Goal: Obtain resource: Obtain resource

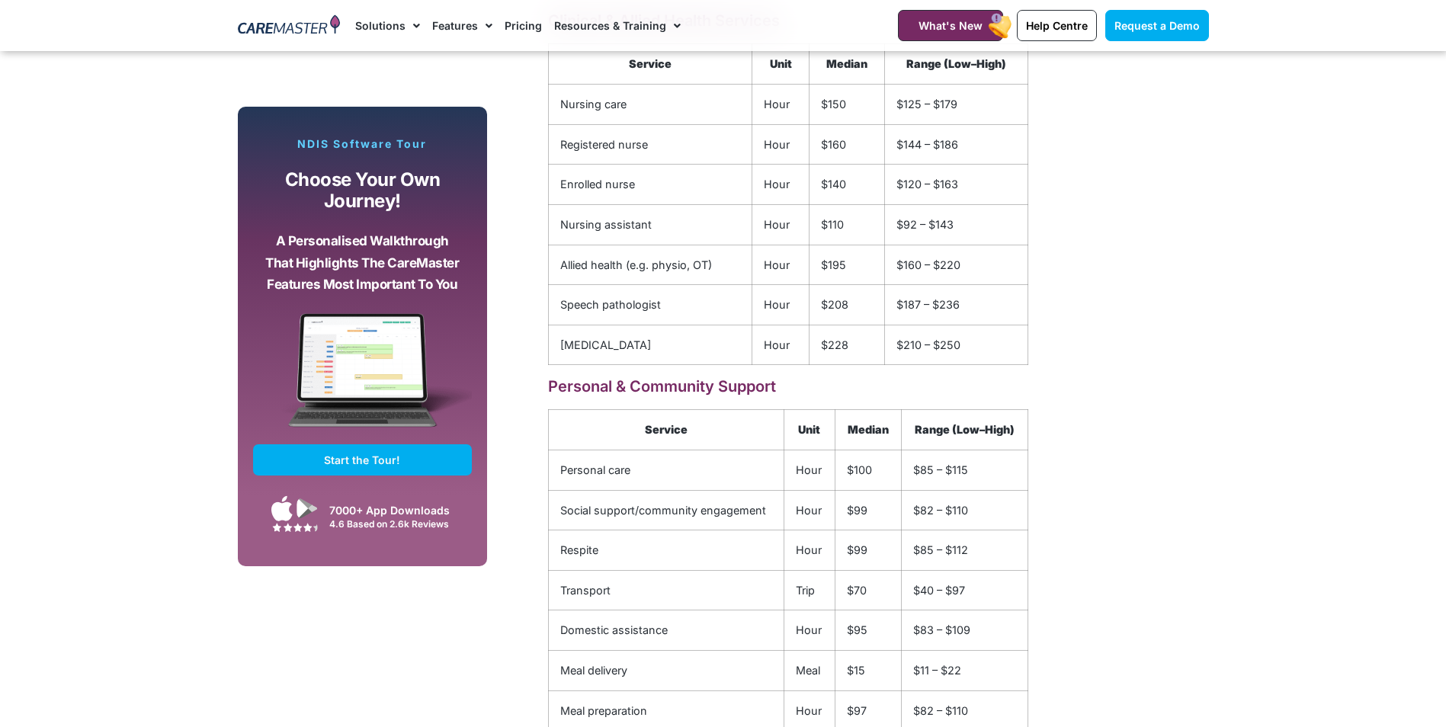
scroll to position [2210, 0]
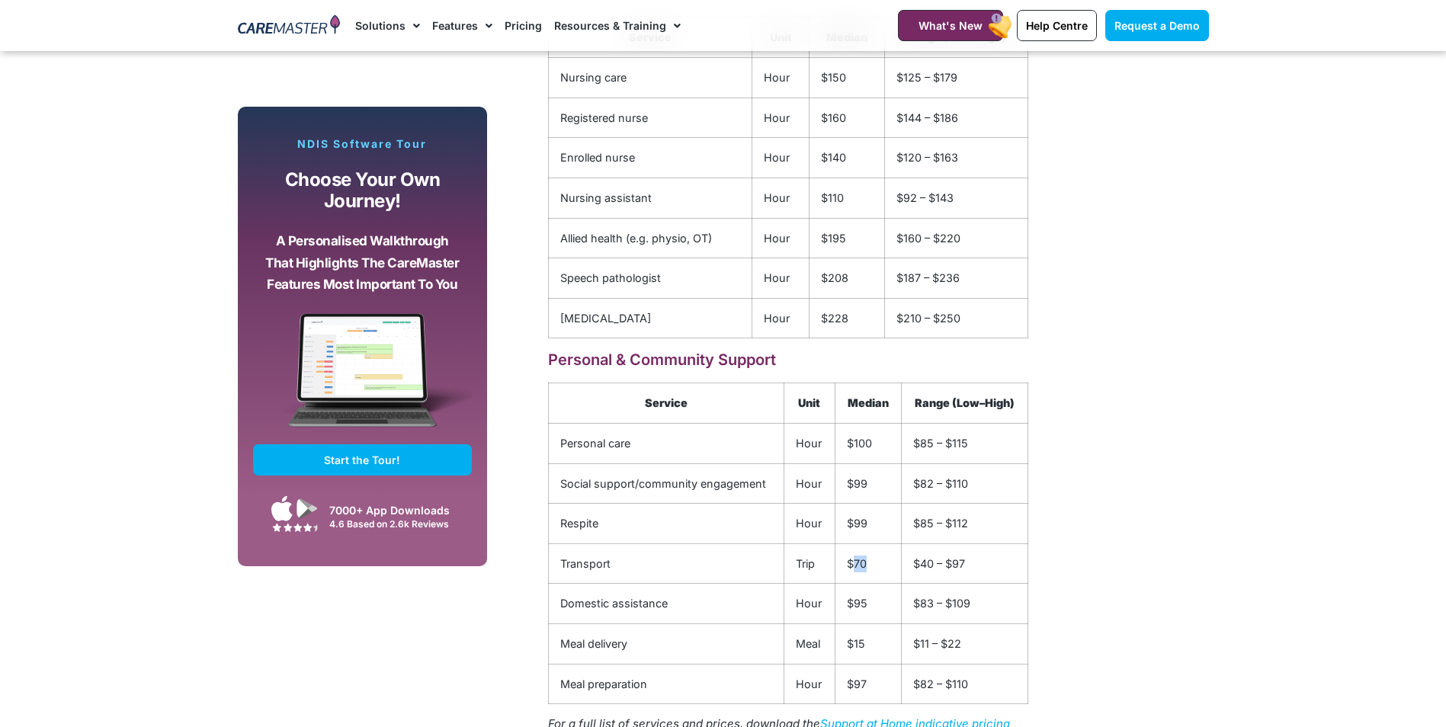
drag, startPoint x: 865, startPoint y: 568, endPoint x: 851, endPoint y: 567, distance: 14.5
click at [851, 567] on td "$70" at bounding box center [868, 563] width 66 height 40
click at [880, 596] on td "$95" at bounding box center [868, 604] width 66 height 40
drag, startPoint x: 879, startPoint y: 607, endPoint x: 842, endPoint y: 607, distance: 36.6
click at [842, 607] on td "$95" at bounding box center [868, 604] width 66 height 40
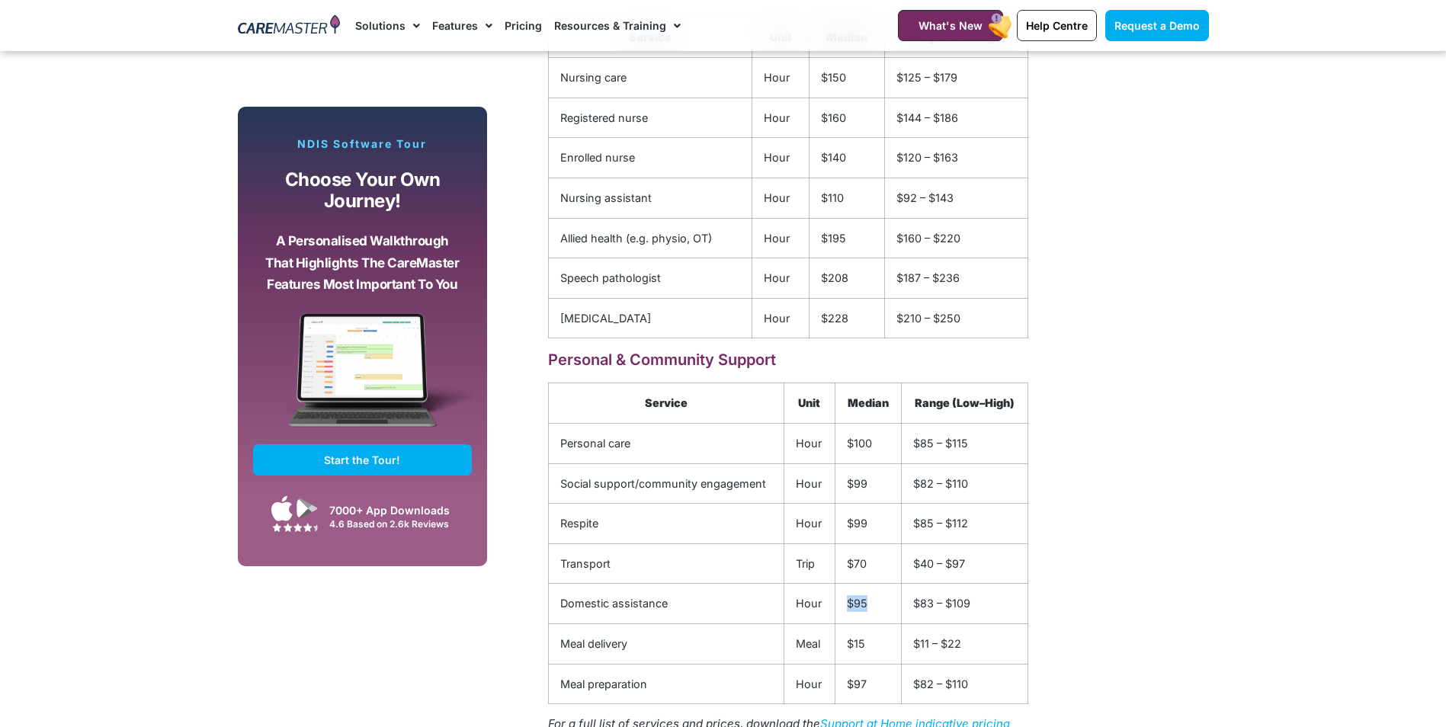
drag, startPoint x: 842, startPoint y: 607, endPoint x: 879, endPoint y: 614, distance: 37.2
click at [879, 614] on td "$95" at bounding box center [868, 604] width 66 height 40
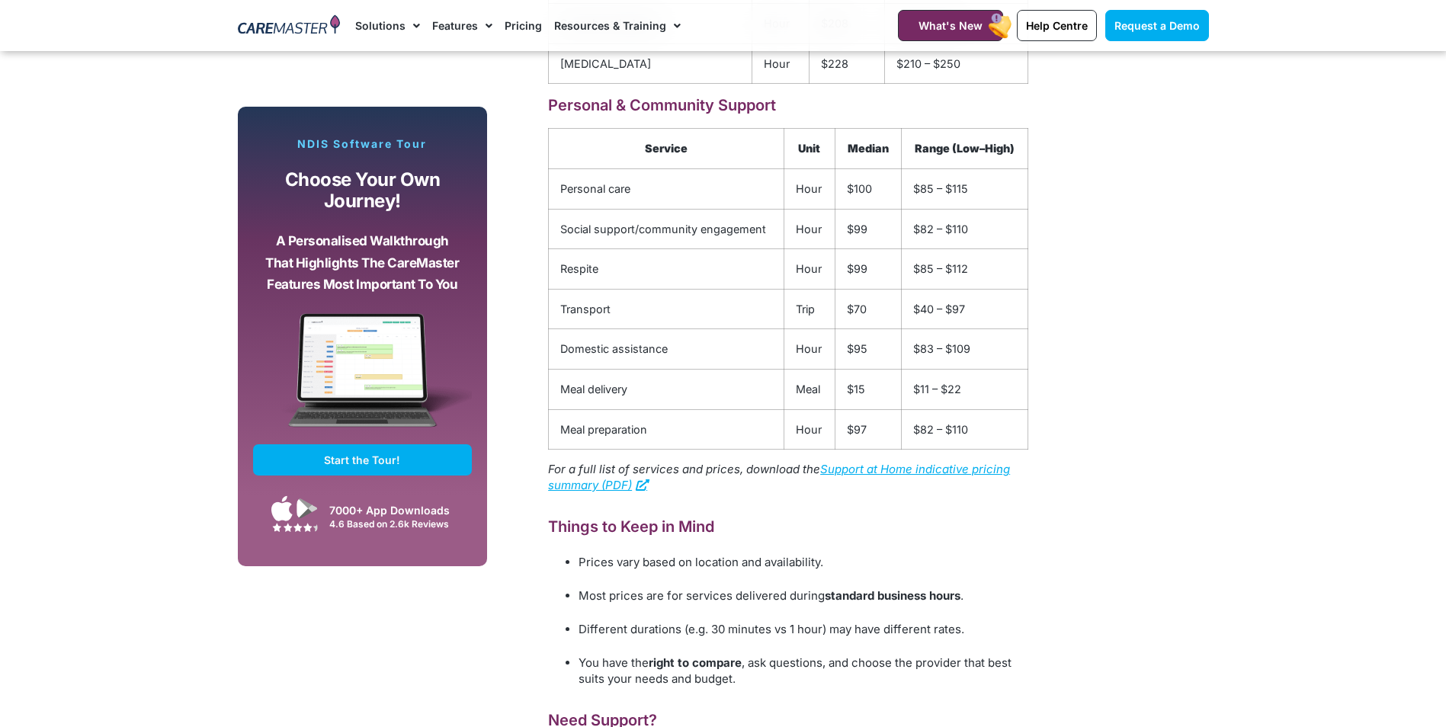
scroll to position [2439, 0]
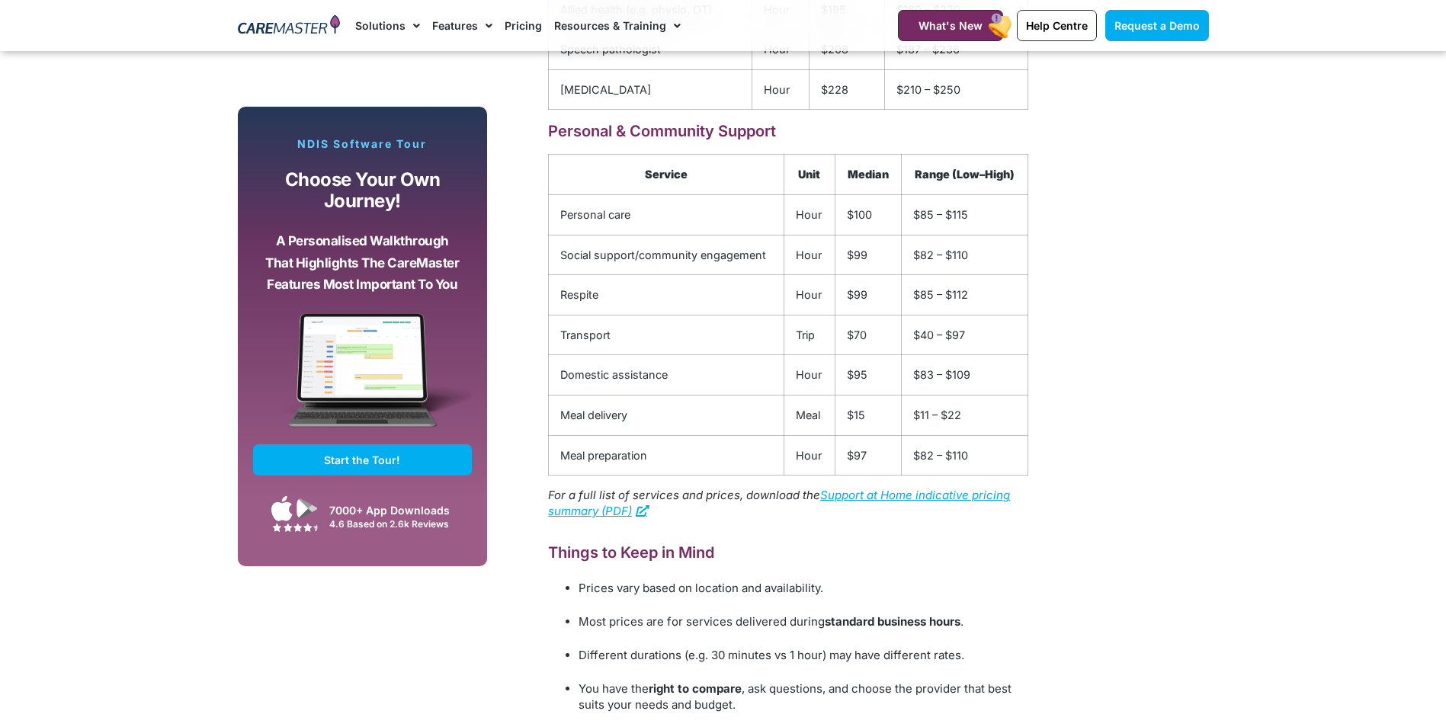
drag, startPoint x: 889, startPoint y: 498, endPoint x: 900, endPoint y: 504, distance: 12.3
click at [889, 498] on link "Support at Home indicative pricing summary (PDF)" at bounding box center [779, 503] width 462 height 30
click at [871, 502] on link "Support at Home indicative pricing summary (PDF)" at bounding box center [779, 503] width 462 height 30
